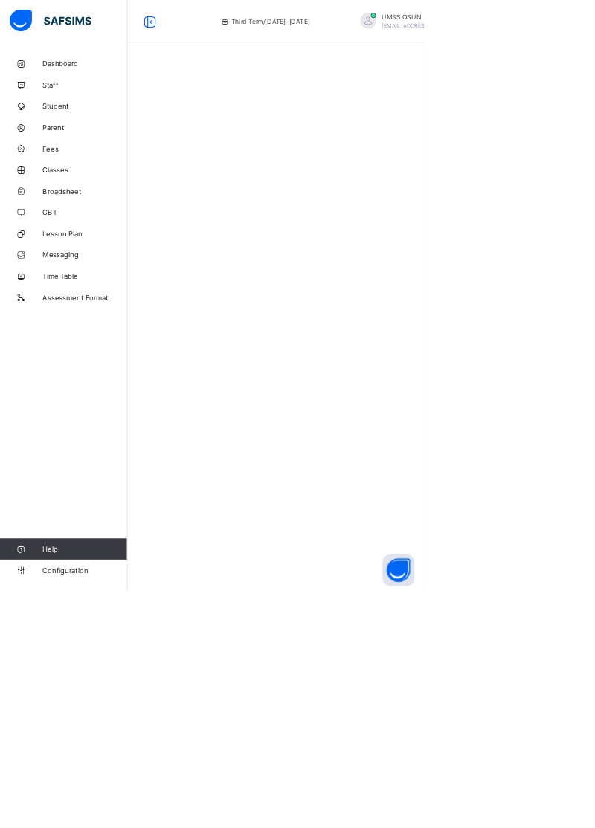
click at [101, 267] on span "Broadsheet" at bounding box center [118, 268] width 119 height 12
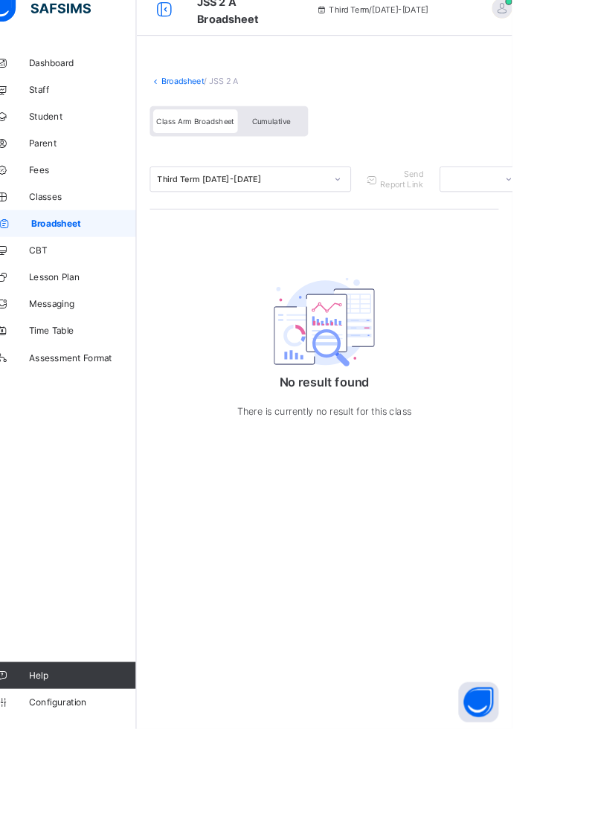
click at [320, 144] on div "Cumulative" at bounding box center [328, 154] width 74 height 26
click at [233, 147] on div "Class Arm Broadsheet" at bounding box center [244, 154] width 94 height 26
click at [260, 155] on span "Class Arm Broadsheet" at bounding box center [244, 154] width 86 height 10
click at [355, 252] on div "Broadsheet / JSS 2 A Class Arm Broadsheet Cumulative Third Term 2024-2025 Send …" at bounding box center [386, 309] width 416 height 470
click at [227, 156] on span "Class Arm Broadsheet" at bounding box center [244, 154] width 86 height 10
